Goal: Task Accomplishment & Management: Complete application form

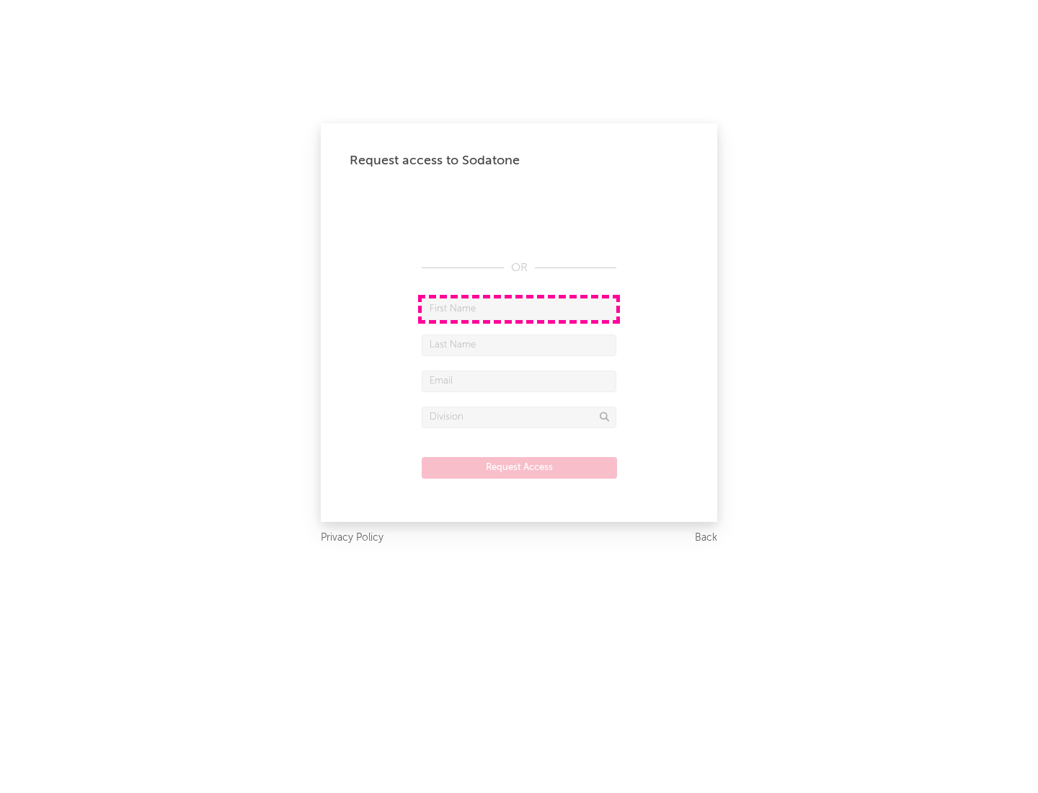
click at [519, 309] on input "text" at bounding box center [519, 310] width 195 height 22
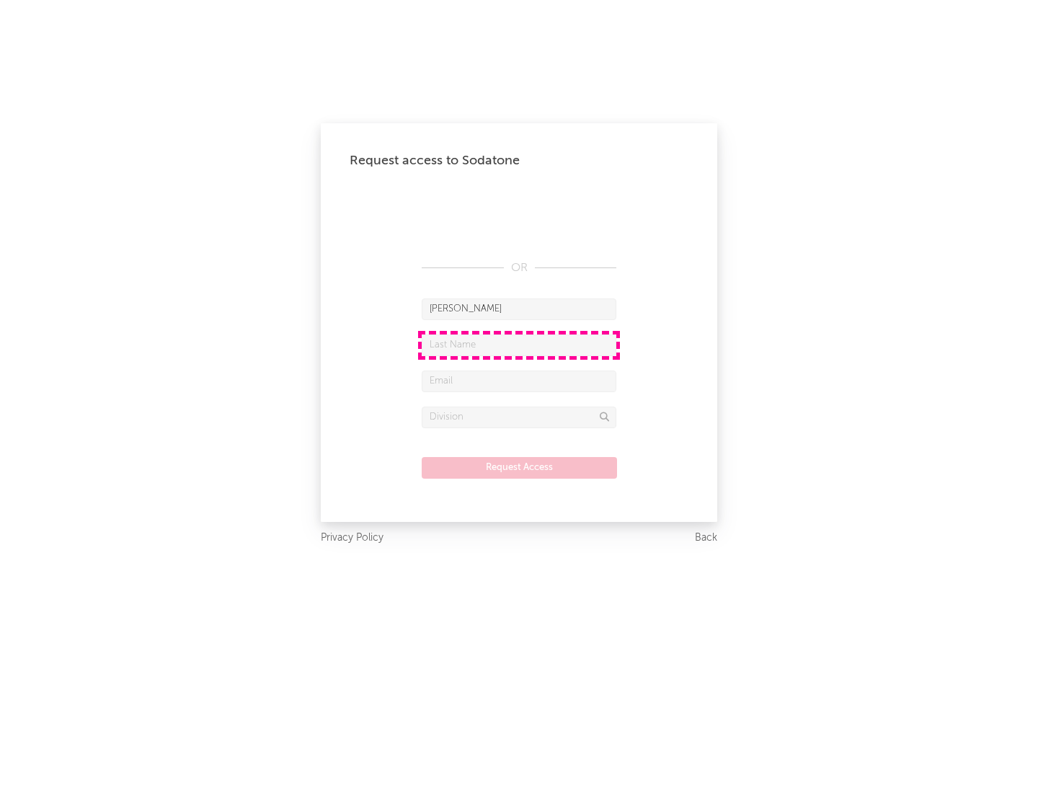
type input "[PERSON_NAME]"
click at [519, 345] on input "text" at bounding box center [519, 346] width 195 height 22
type input "[PERSON_NAME]"
click at [519, 381] on input "text" at bounding box center [519, 382] width 195 height 22
type input "[EMAIL_ADDRESS][DOMAIN_NAME]"
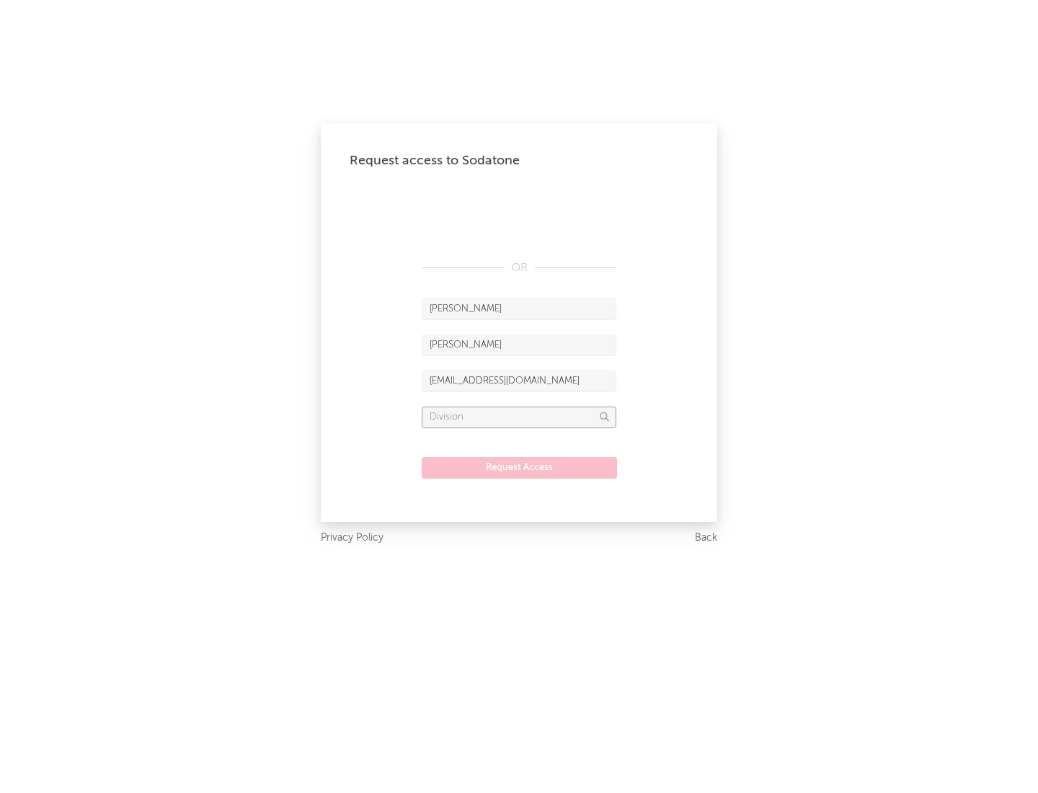
click at [519, 417] on input "text" at bounding box center [519, 418] width 195 height 22
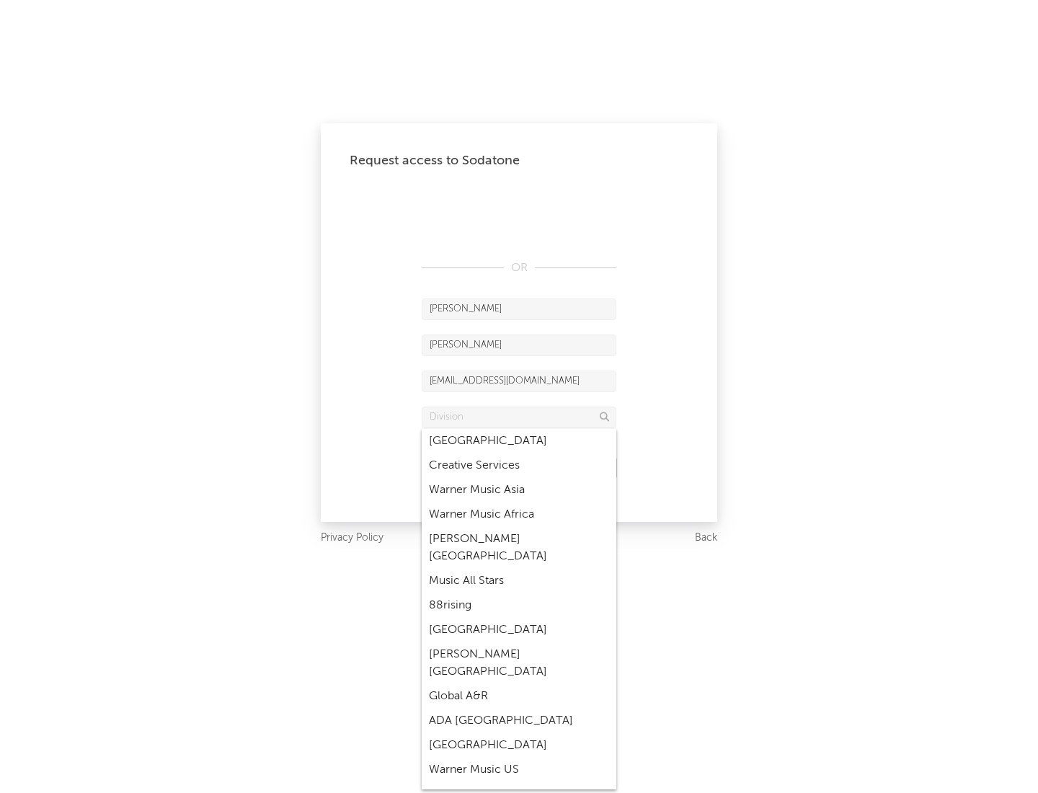
click at [519, 569] on div "Music All Stars" at bounding box center [519, 581] width 195 height 25
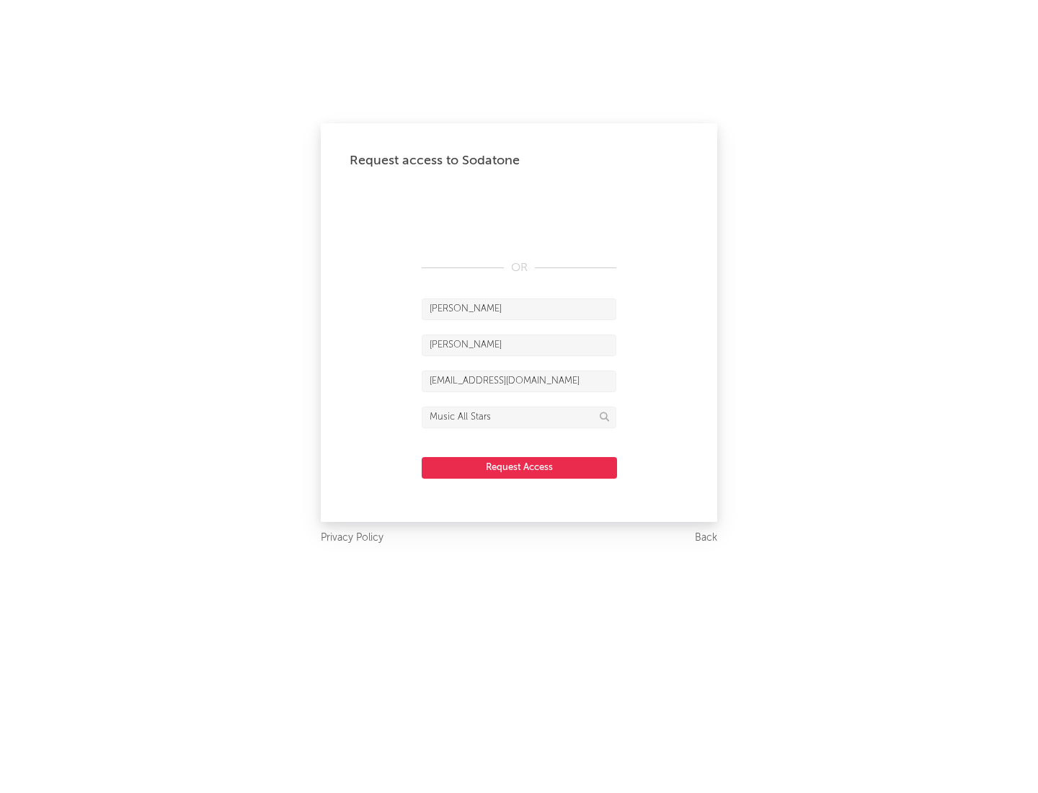
type input "Music All Stars"
click at [519, 467] on button "Request Access" at bounding box center [519, 468] width 195 height 22
